Goal: Task Accomplishment & Management: Use online tool/utility

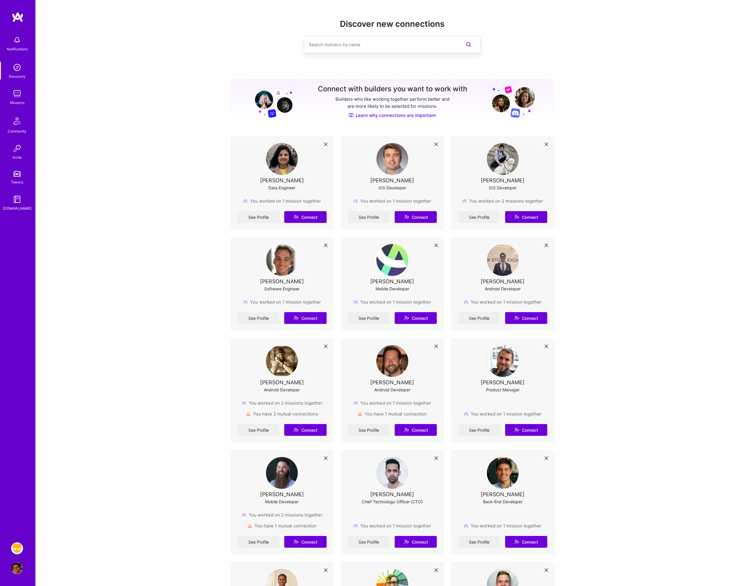
click at [20, 548] on img at bounding box center [17, 548] width 12 height 12
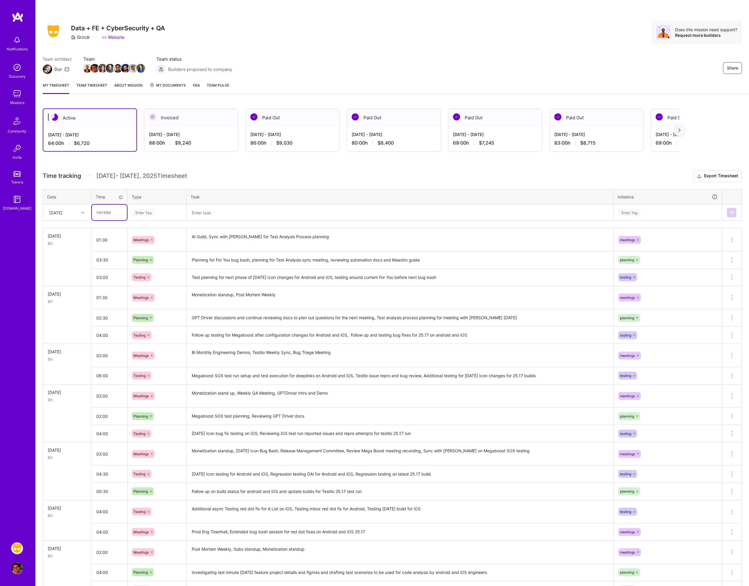
click at [108, 218] on input "text" at bounding box center [109, 213] width 35 height 16
click at [116, 211] on input "text" at bounding box center [109, 213] width 35 height 16
type input "03:00"
type input "mee"
click at [147, 236] on div "Meetings" at bounding box center [157, 232] width 58 height 14
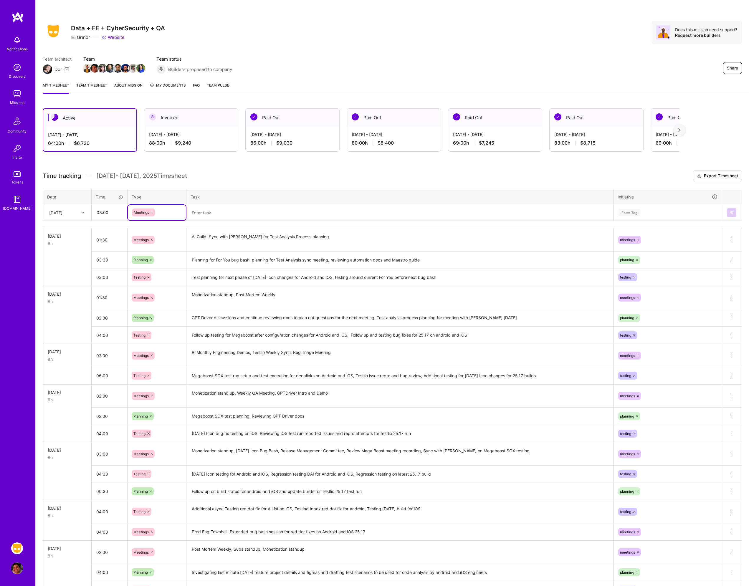
click at [217, 215] on textarea at bounding box center [399, 212] width 425 height 15
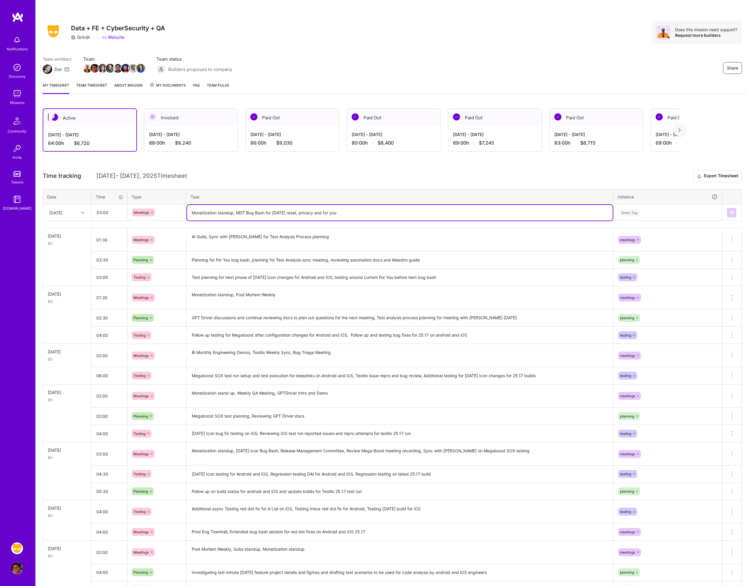
click at [360, 215] on textarea "Monetization standup, MDT Bug Bash for [DATE] reset, privacy and for you" at bounding box center [399, 213] width 425 height 16
type textarea "Monetization standup, MDT Bug Bash for [DATE] reset, privacy and for you, Relea…"
click at [628, 212] on div "Enter Tag" at bounding box center [629, 212] width 22 height 9
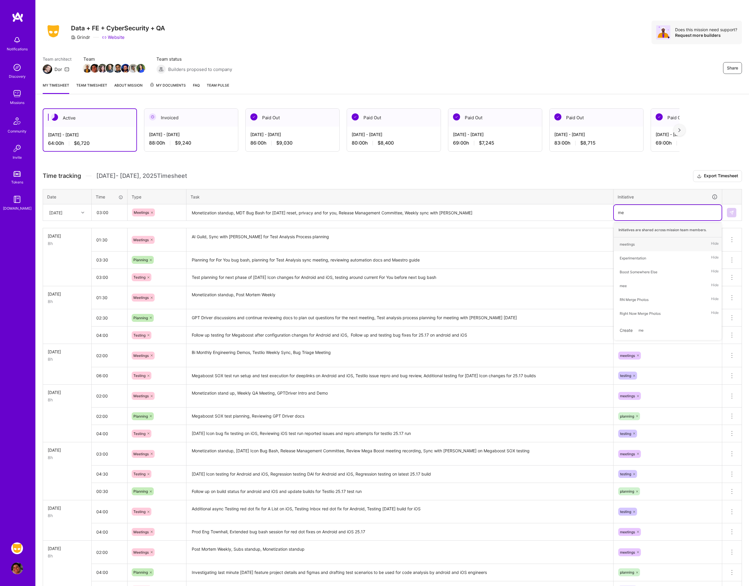
type input "mee"
click at [628, 242] on div "meetings" at bounding box center [626, 244] width 15 height 6
click at [734, 210] on button at bounding box center [731, 212] width 9 height 9
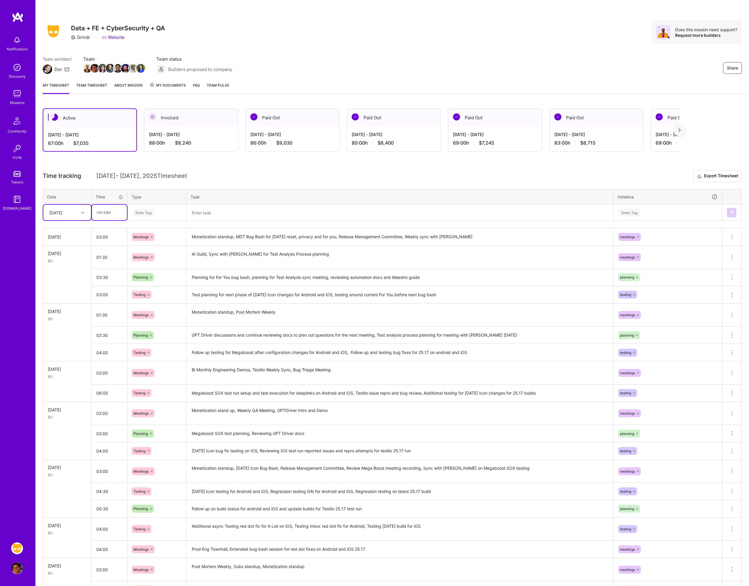
click at [112, 210] on input "text" at bounding box center [109, 213] width 35 height 16
type input "03:00"
click at [159, 210] on div "Enter Tag" at bounding box center [157, 212] width 50 height 7
type input "tes"
click at [142, 229] on span "Testing" at bounding box center [140, 232] width 18 height 8
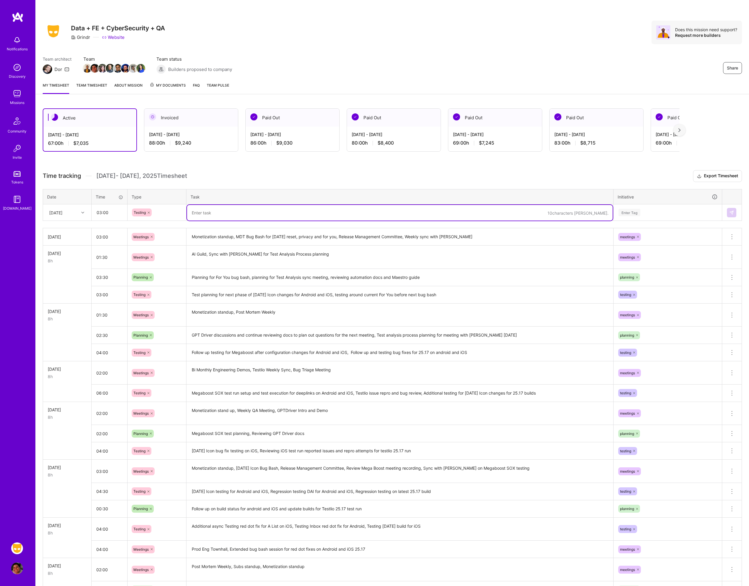
click at [213, 211] on textarea at bounding box center [399, 213] width 425 height 16
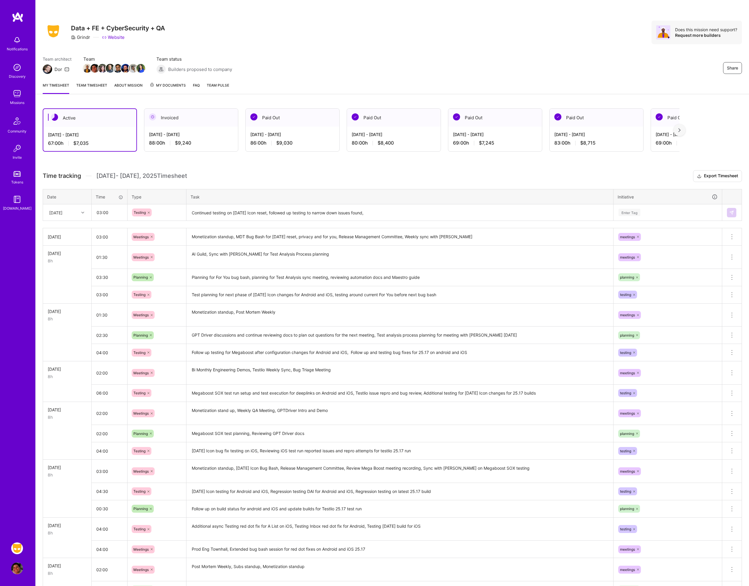
click at [382, 213] on textarea "Continued testing on [DATE] Icon reset, followed up testing to narrow down issu…" at bounding box center [399, 213] width 425 height 16
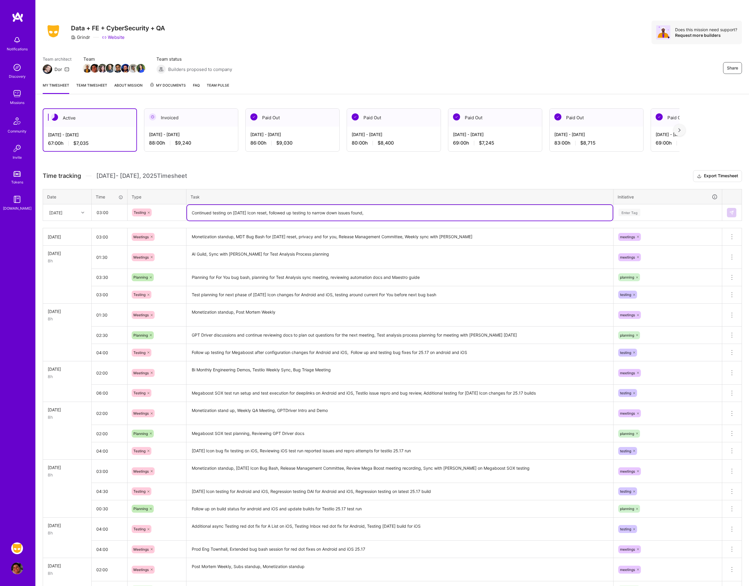
drag, startPoint x: 387, startPoint y: 212, endPoint x: 277, endPoint y: 211, distance: 109.8
click at [277, 211] on textarea "Continued testing on [DATE] Icon reset, followed up testing to narrow down issu…" at bounding box center [399, 213] width 425 height 16
type textarea "Continued testing on [DATE] Icon reset, Regression testing [DATE] icon feature …"
click at [646, 213] on div "Enter Tag" at bounding box center [667, 212] width 99 height 7
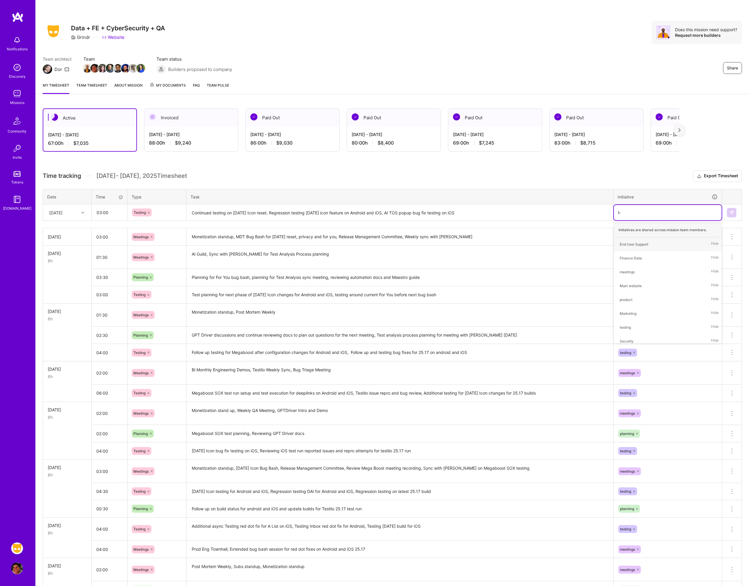
type input "tes"
click at [634, 246] on div "testing Hide" at bounding box center [667, 244] width 108 height 14
click at [730, 210] on button at bounding box center [731, 212] width 9 height 9
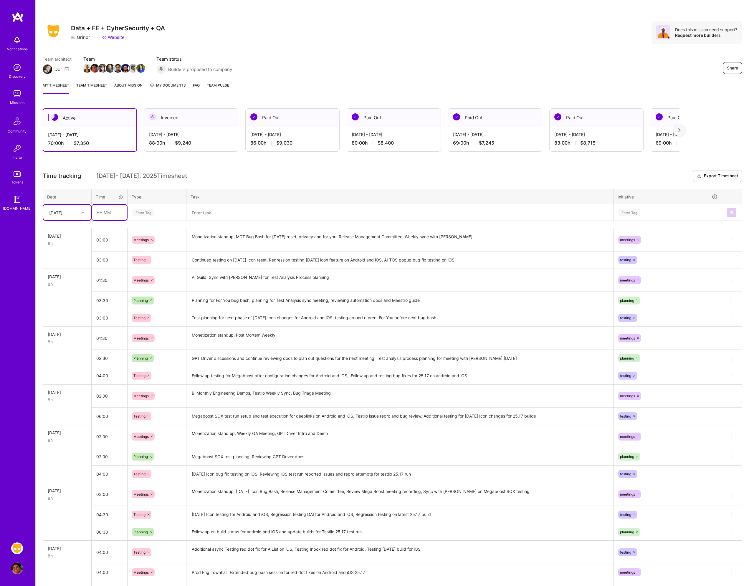
click at [107, 216] on input "text" at bounding box center [109, 213] width 35 height 16
type input "02:00"
click at [161, 213] on div "Enter Tag" at bounding box center [157, 212] width 50 height 7
type input "plann"
click at [142, 229] on span "Planning" at bounding box center [141, 232] width 20 height 8
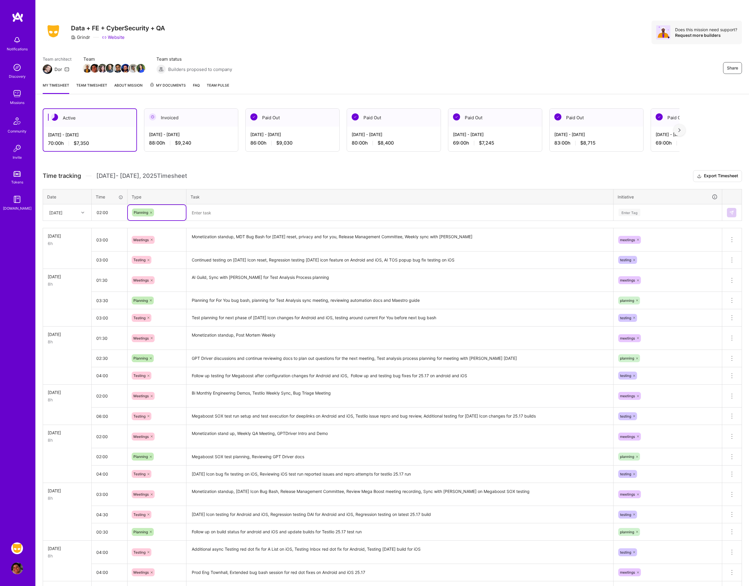
click at [216, 212] on textarea at bounding box center [399, 213] width 425 height 16
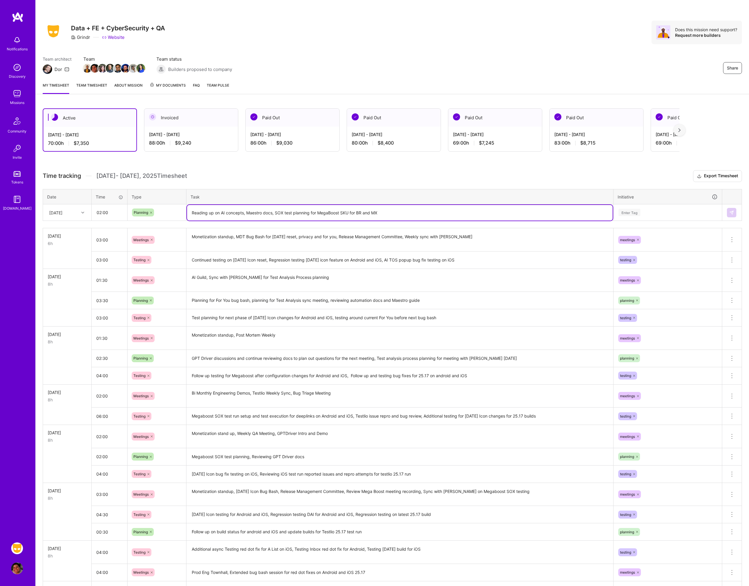
type textarea "Reading up on AI concepts, Maestro docs, SOX test planning for MegaBoost SKU fo…"
click at [633, 212] on div "Enter Tag" at bounding box center [629, 212] width 22 height 9
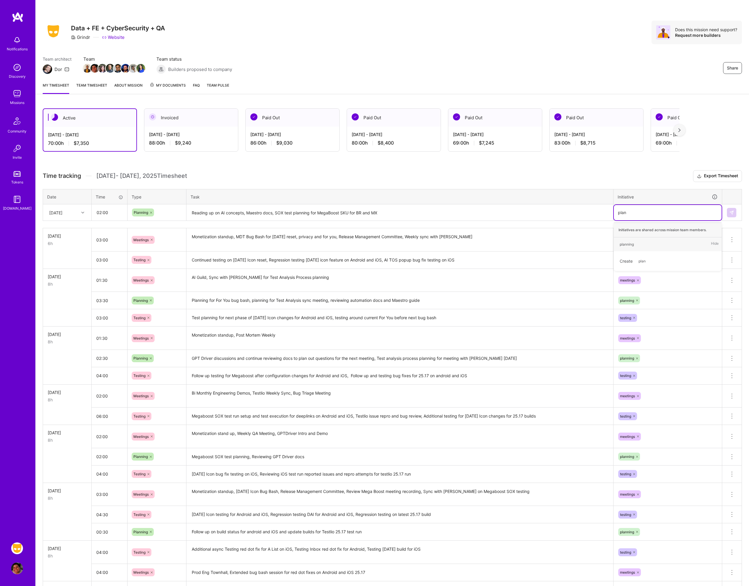
type input "plann"
click at [628, 247] on div "planning" at bounding box center [626, 244] width 14 height 6
click at [731, 213] on img at bounding box center [731, 212] width 5 height 5
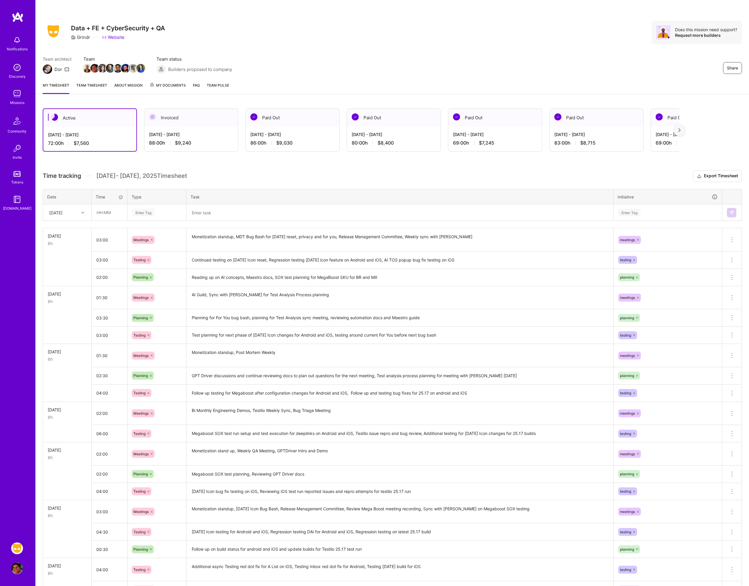
click at [76, 263] on td at bounding box center [67, 259] width 49 height 17
click at [269, 175] on h3 "Time tracking [DATE] - [DATE] Timesheet Export Timesheet" at bounding box center [392, 176] width 699 height 12
click at [15, 92] on img at bounding box center [17, 94] width 12 height 12
